Goal: Information Seeking & Learning: Learn about a topic

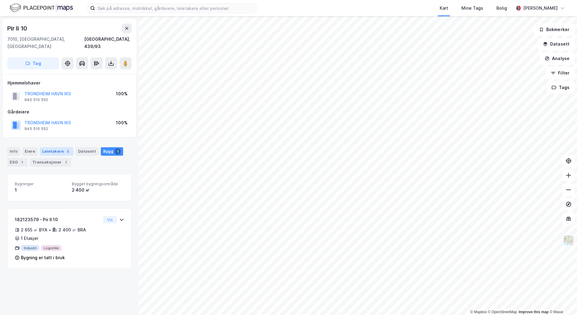
click at [40, 147] on div "Leietakere 5" at bounding box center [57, 151] width 34 height 8
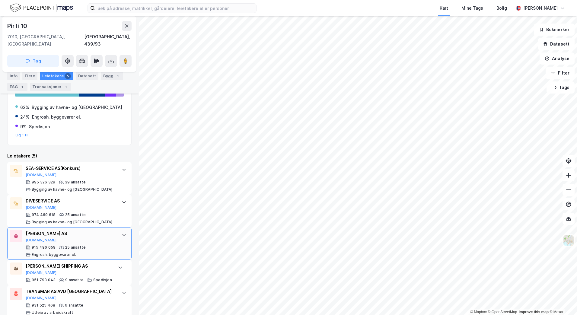
scroll to position [123, 0]
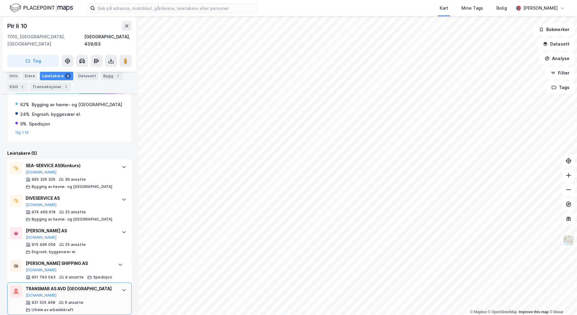
click at [119, 285] on div at bounding box center [124, 290] width 10 height 10
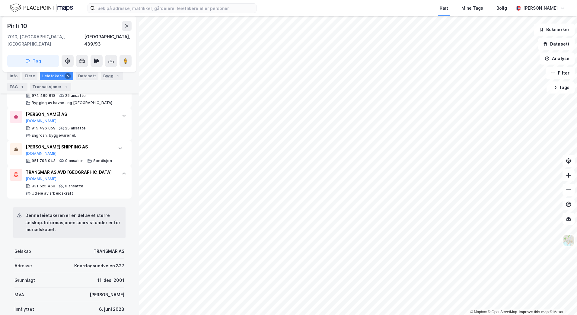
scroll to position [244, 0]
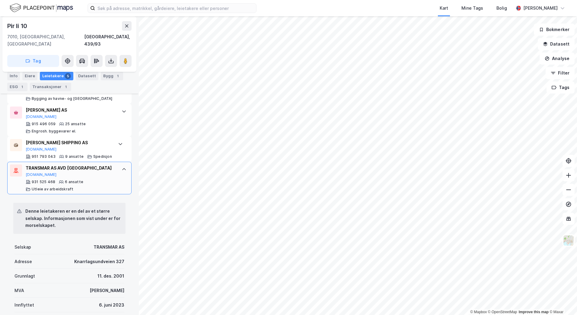
click at [114, 165] on div "TRANSMAR AS AVD TRONDHEIM [DOMAIN_NAME] 931 525 468 6 ansatte Utleie av arbeids…" at bounding box center [69, 178] width 124 height 33
